Goal: Task Accomplishment & Management: Manage account settings

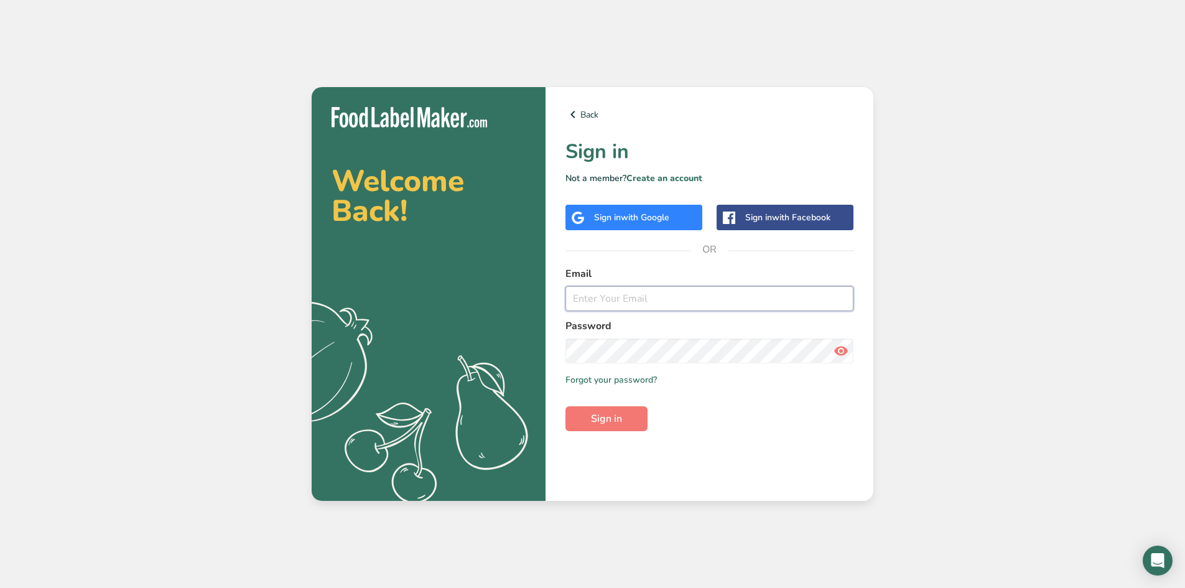
click at [582, 290] on input "email" at bounding box center [709, 298] width 288 height 25
click at [582, 215] on div "Sign in with Google" at bounding box center [631, 217] width 75 height 13
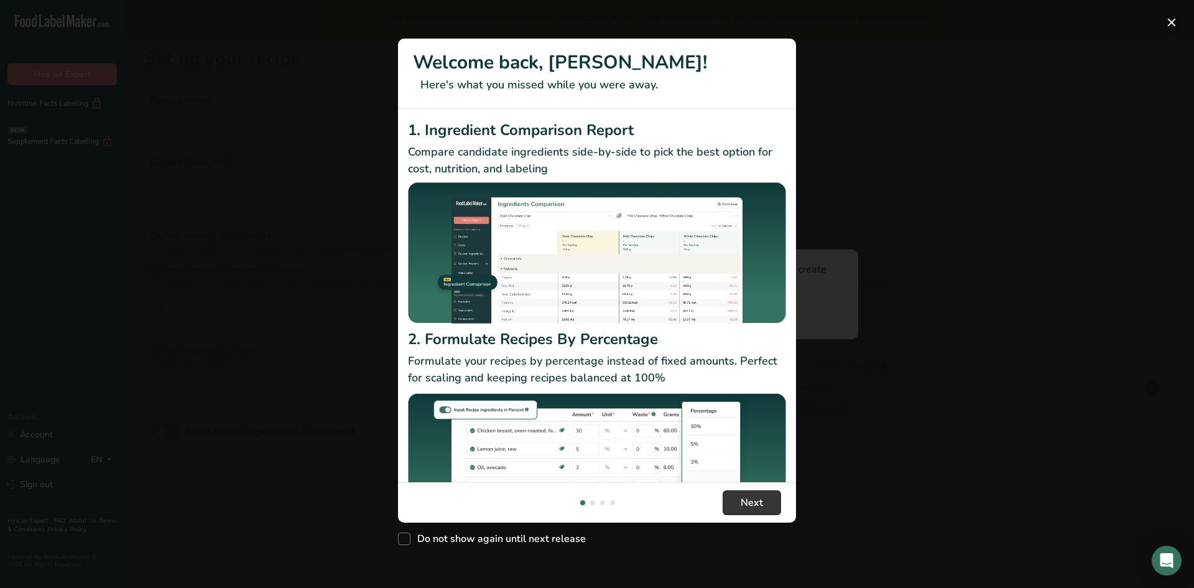
click at [1170, 12] on button "New Features" at bounding box center [1172, 22] width 20 height 20
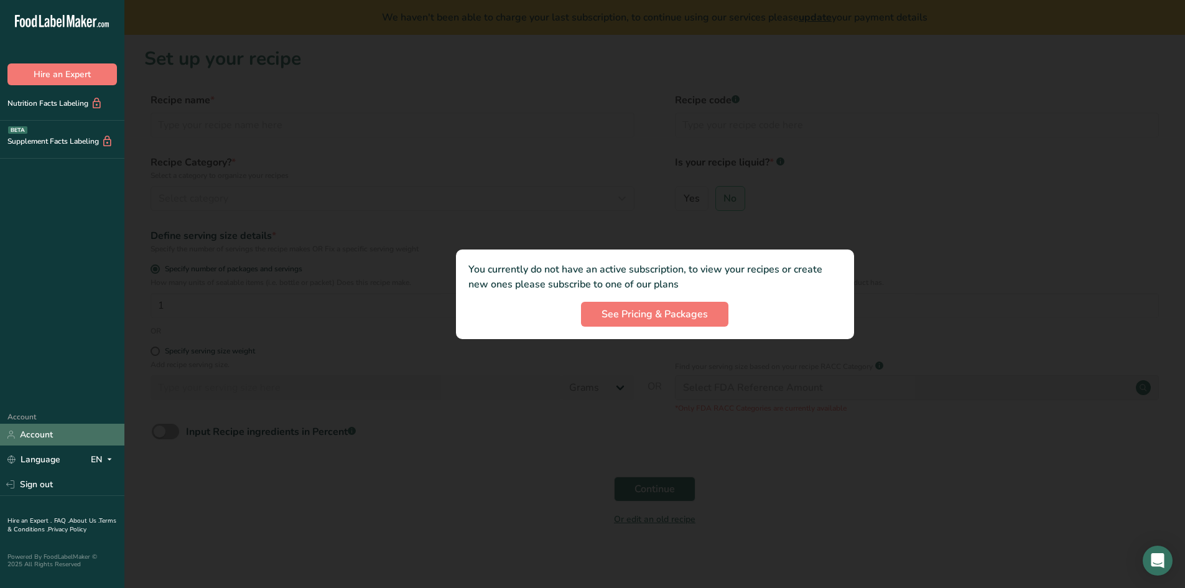
click at [39, 427] on link "Account" at bounding box center [62, 434] width 124 height 22
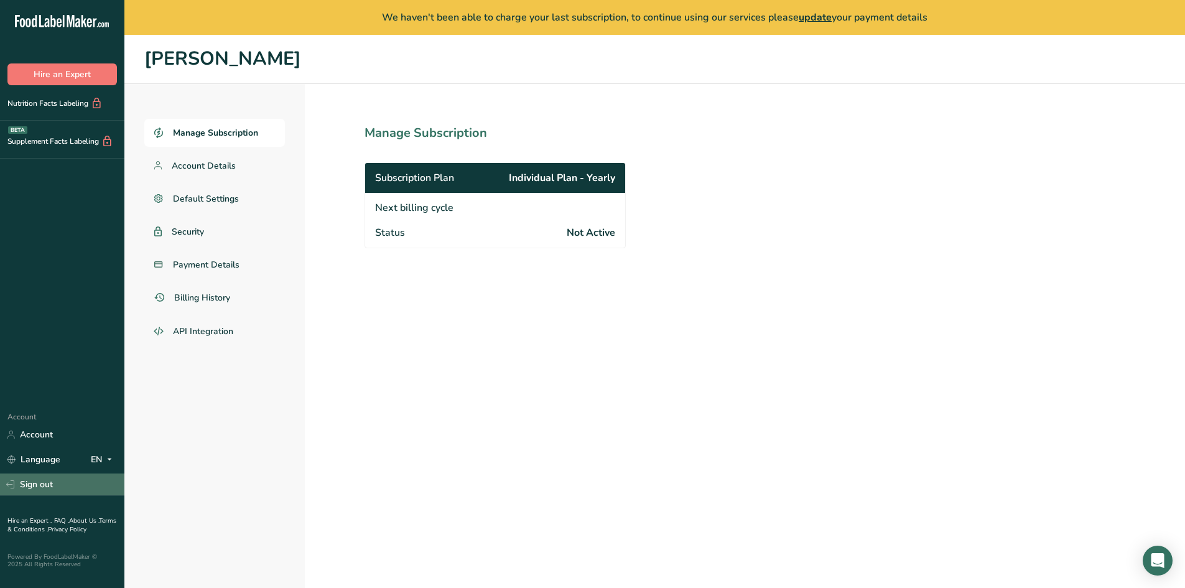
click at [26, 478] on link "Sign out" at bounding box center [62, 484] width 124 height 22
